Goal: Task Accomplishment & Management: Use online tool/utility

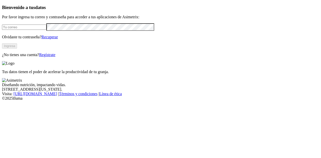
type input "[PERSON_NAME][EMAIL_ADDRESS][PERSON_NAME][DOMAIN_NAME]"
click at [17, 49] on button "Ingresa" at bounding box center [9, 45] width 15 height 5
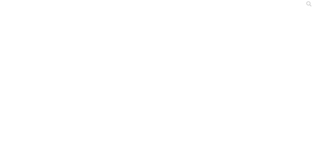
scroll to position [3, 0]
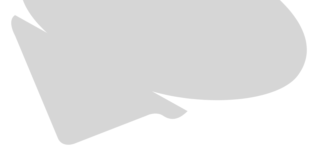
scroll to position [304, 0]
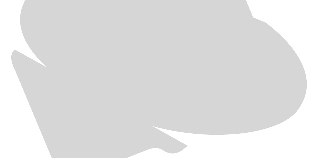
scroll to position [272, 0]
click at [82, 101] on div at bounding box center [161, 79] width 318 height 158
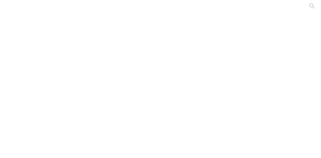
click at [62, 66] on div at bounding box center [162, 79] width 321 height 158
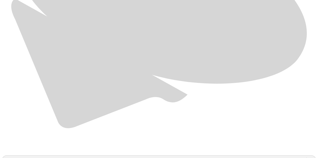
scroll to position [327, 0]
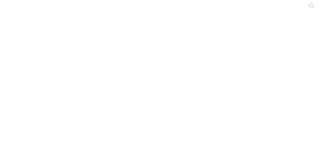
click at [76, 72] on div at bounding box center [162, 79] width 321 height 158
click at [79, 61] on div at bounding box center [162, 79] width 321 height 158
